Goal: Navigation & Orientation: Find specific page/section

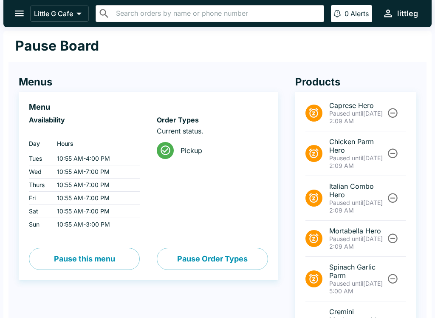
click at [22, 15] on icon "open drawer" at bounding box center [19, 13] width 11 height 11
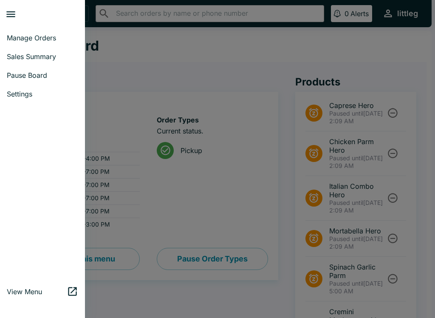
click at [43, 44] on link "Manage Orders" at bounding box center [42, 37] width 85 height 19
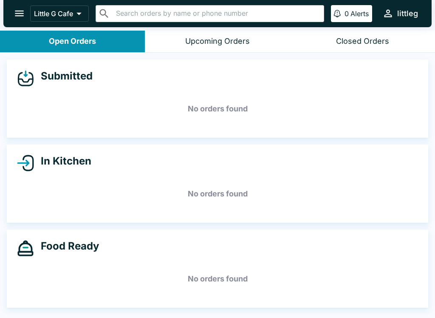
click at [17, 23] on button "open drawer" at bounding box center [20, 14] width 22 height 22
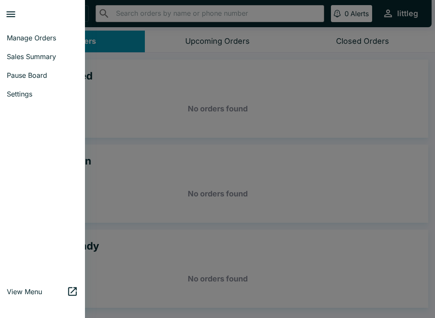
click at [43, 76] on span "Pause Board" at bounding box center [42, 75] width 71 height 9
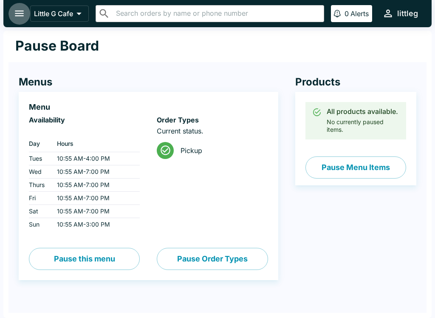
click at [20, 17] on icon "open drawer" at bounding box center [19, 13] width 11 height 11
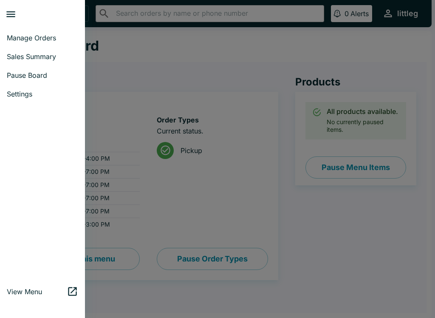
click at [44, 38] on span "Manage Orders" at bounding box center [42, 38] width 71 height 9
